Goal: Find specific page/section

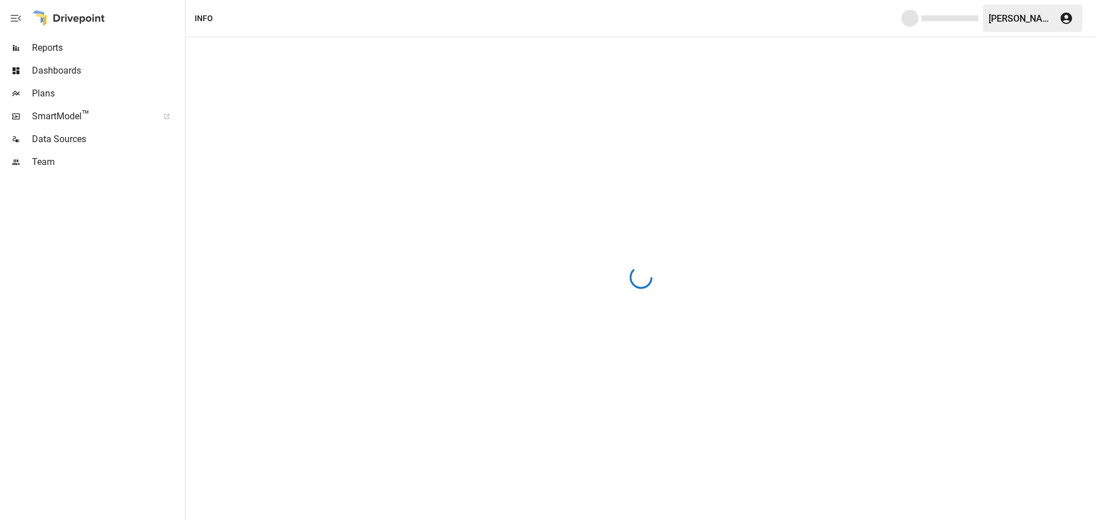
click at [58, 118] on span "SmartModel ™" at bounding box center [91, 117] width 119 height 14
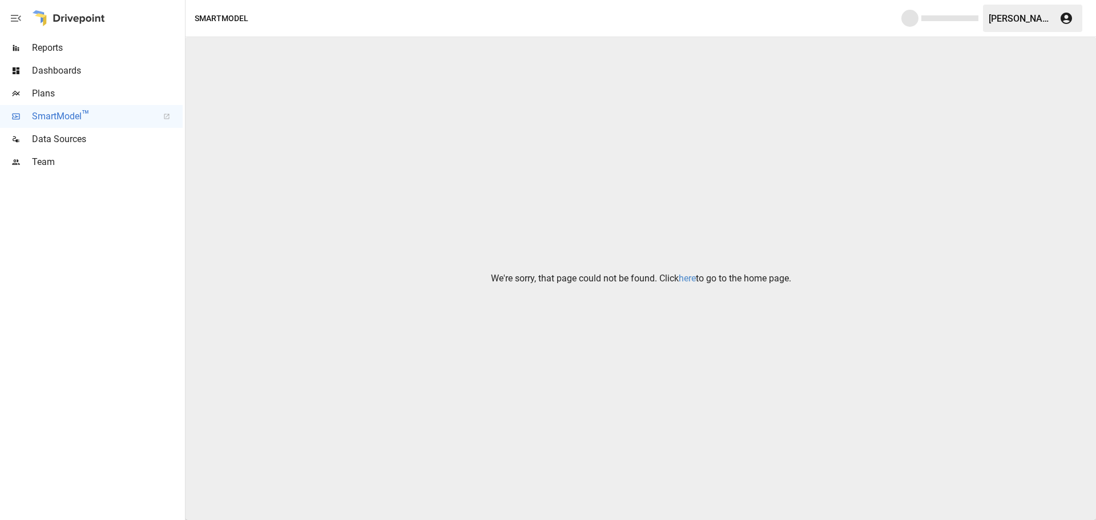
click at [674, 282] on link "here" at bounding box center [687, 278] width 17 height 11
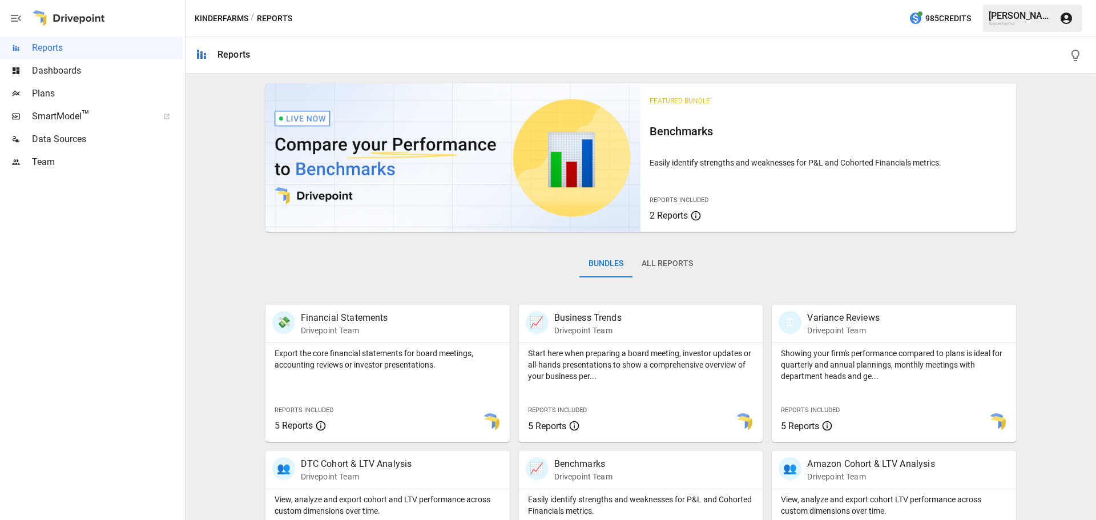
click at [95, 118] on span "SmartModel ™" at bounding box center [91, 117] width 119 height 14
